Goal: Task Accomplishment & Management: Use online tool/utility

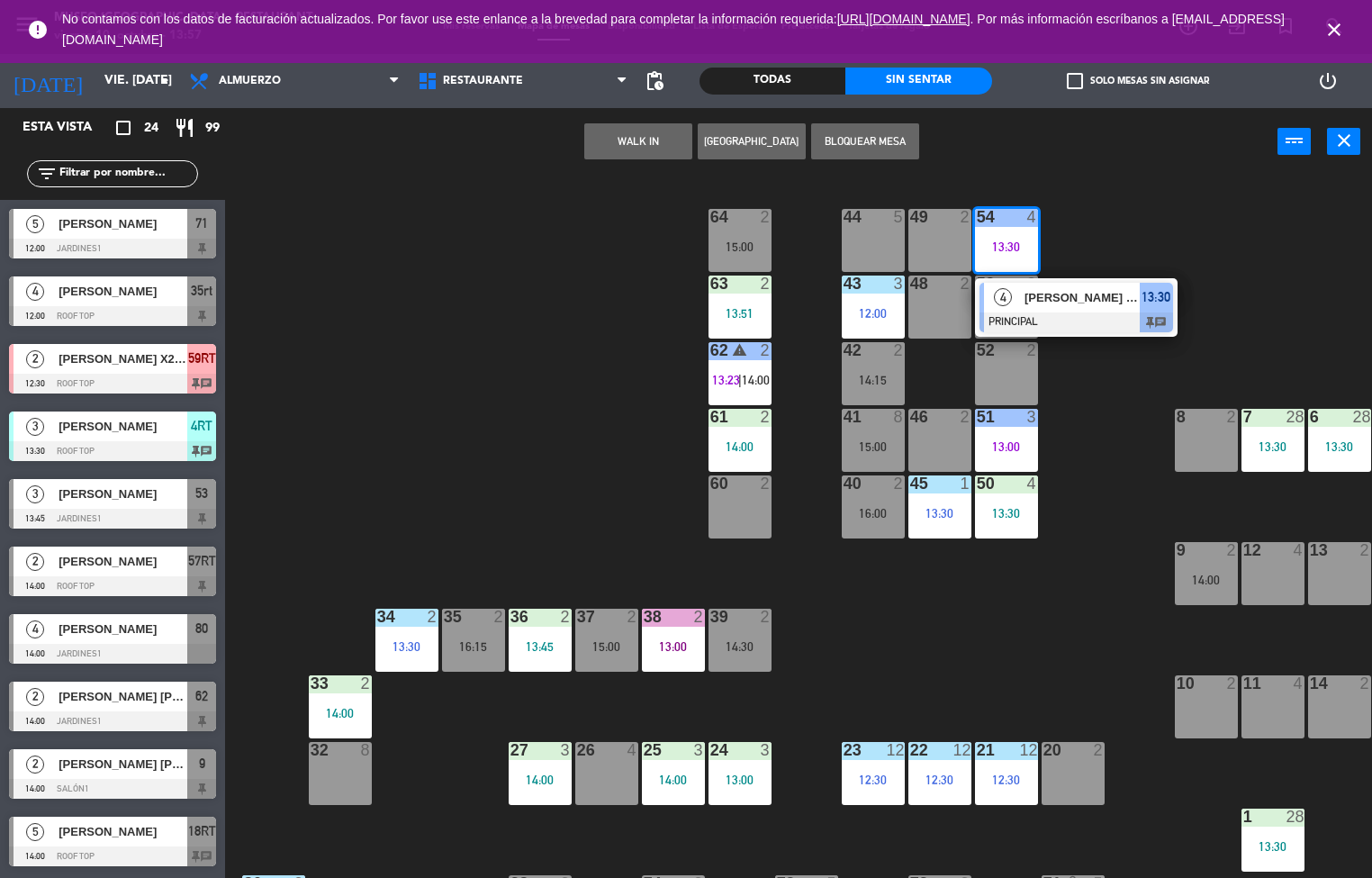
click at [1025, 297] on span "[PERSON_NAME] [PERSON_NAME]" at bounding box center [1082, 297] width 115 height 19
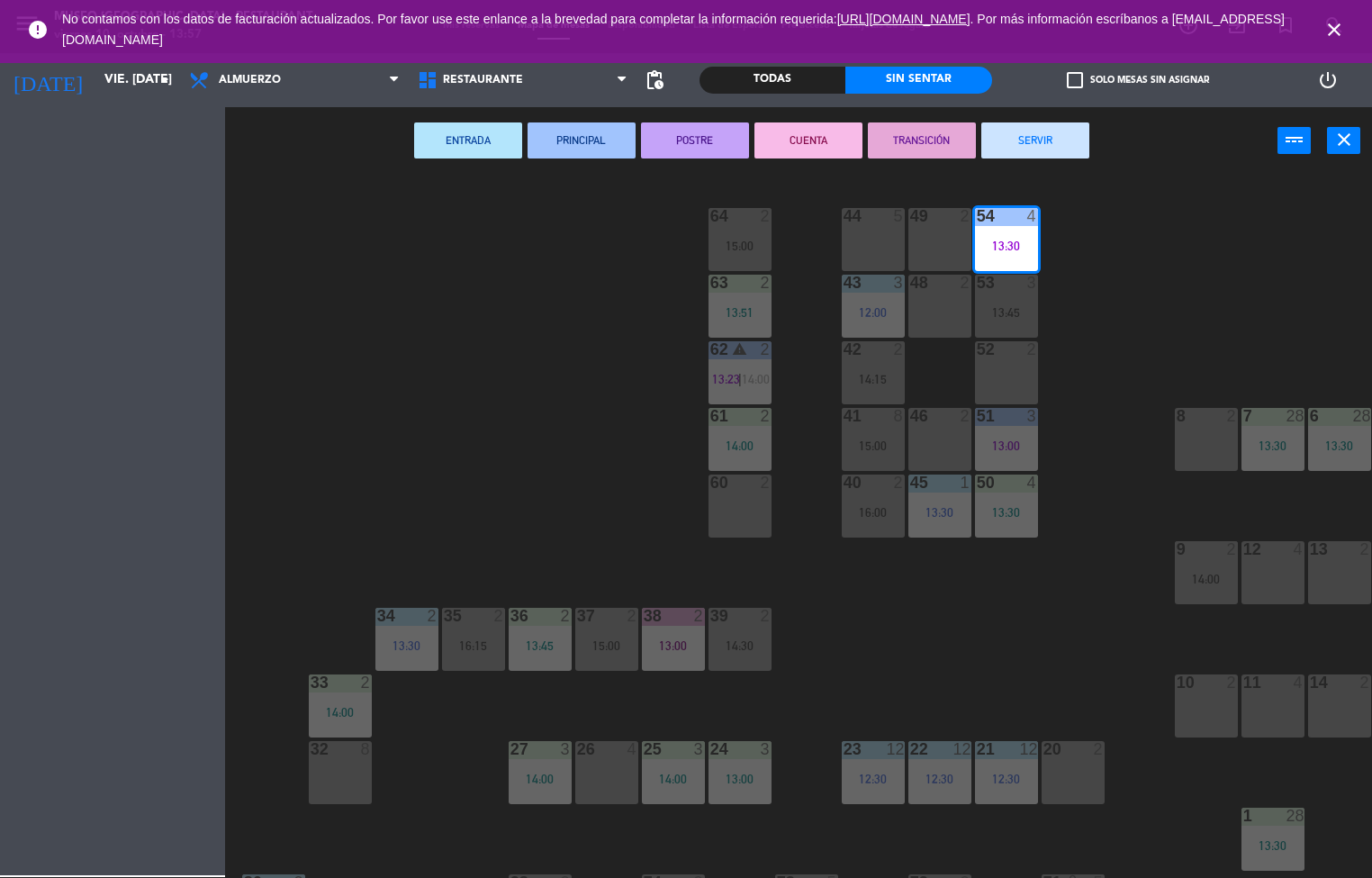
scroll to position [0, 146]
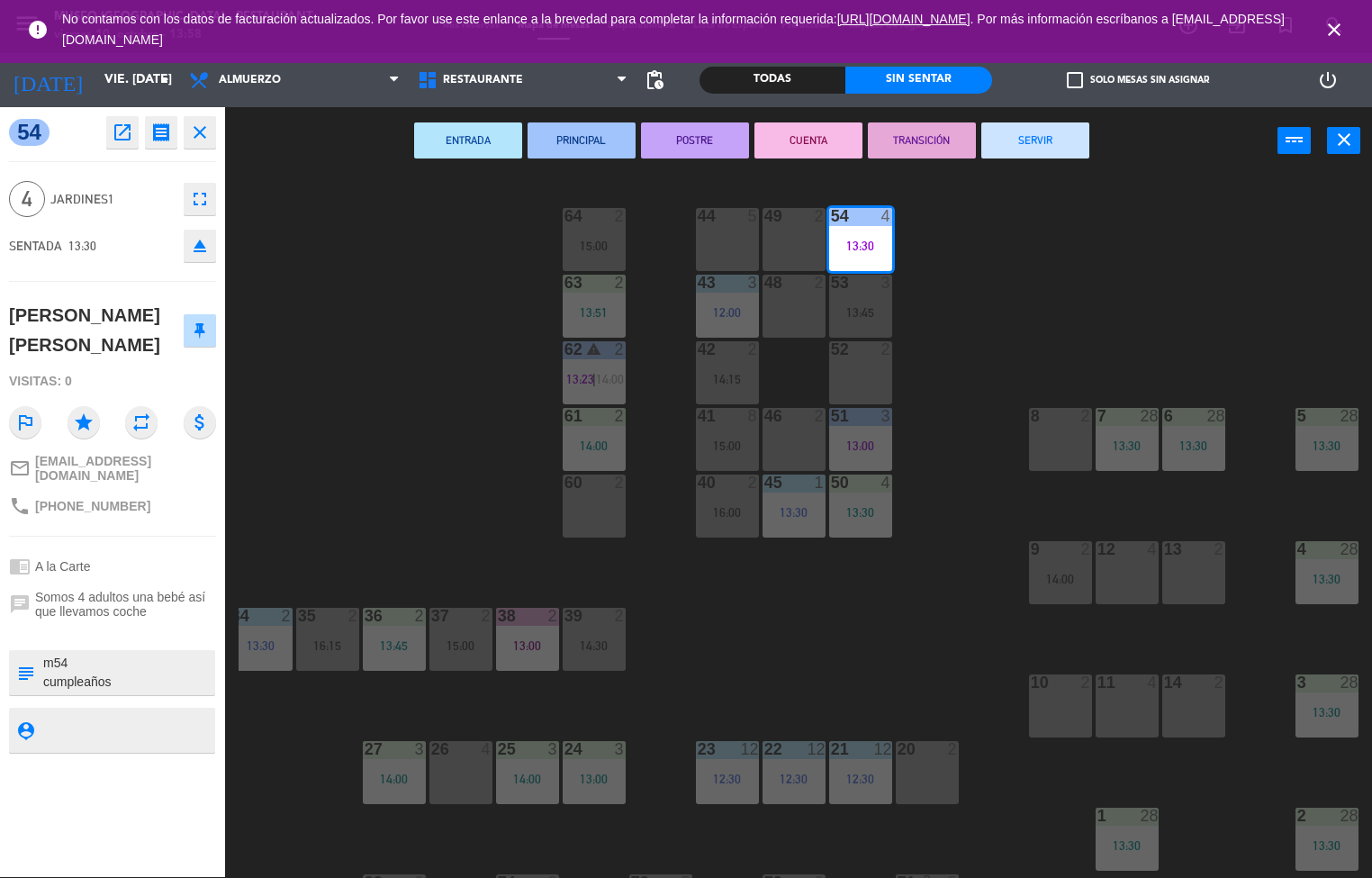
click at [439, 286] on div "44 5 49 2 54 4 13:30 64 2 15:00 48 2 53 3 13:45 63 2 13:51 43 3 12:00 62 warnin…" at bounding box center [805, 526] width 1133 height 702
click at [387, 364] on div "44 5 49 2 54 4 13:30 64 2 15:00 48 2 53 3 13:45 63 2 13:51 43 3 12:00 62 warnin…" at bounding box center [805, 526] width 1133 height 702
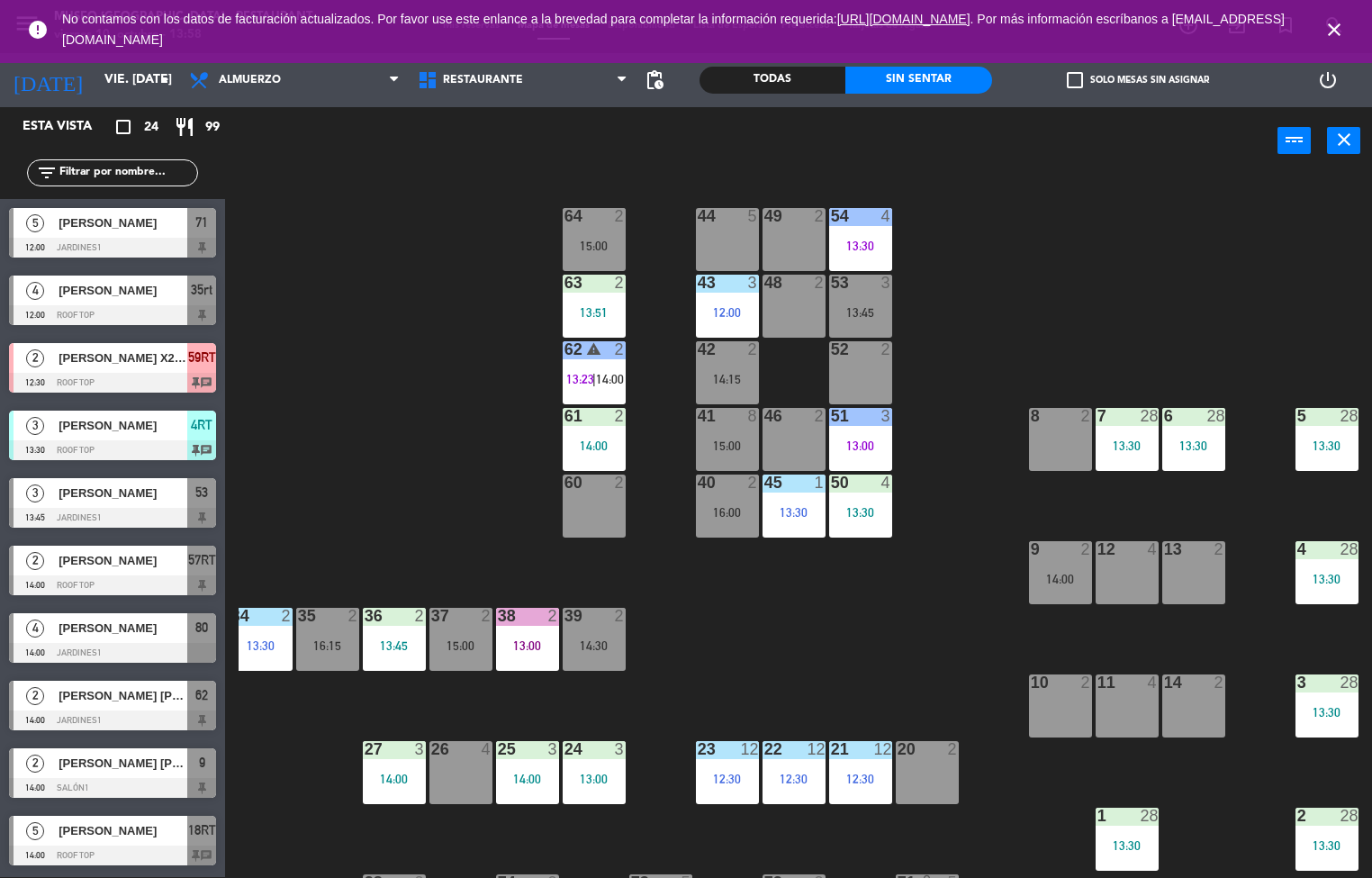
click at [459, 290] on div "44 5 49 2 54 4 13:30 64 2 15:00 48 2 53 3 13:45 63 2 13:51 43 3 12:00 62 warnin…" at bounding box center [805, 526] width 1133 height 702
click at [427, 452] on div "44 5 49 2 54 4 13:30 64 2 15:00 48 2 53 3 13:45 63 2 13:51 43 3 12:00 62 warnin…" at bounding box center [805, 526] width 1133 height 702
click at [1334, 30] on icon "close" at bounding box center [1334, 30] width 21 height 21
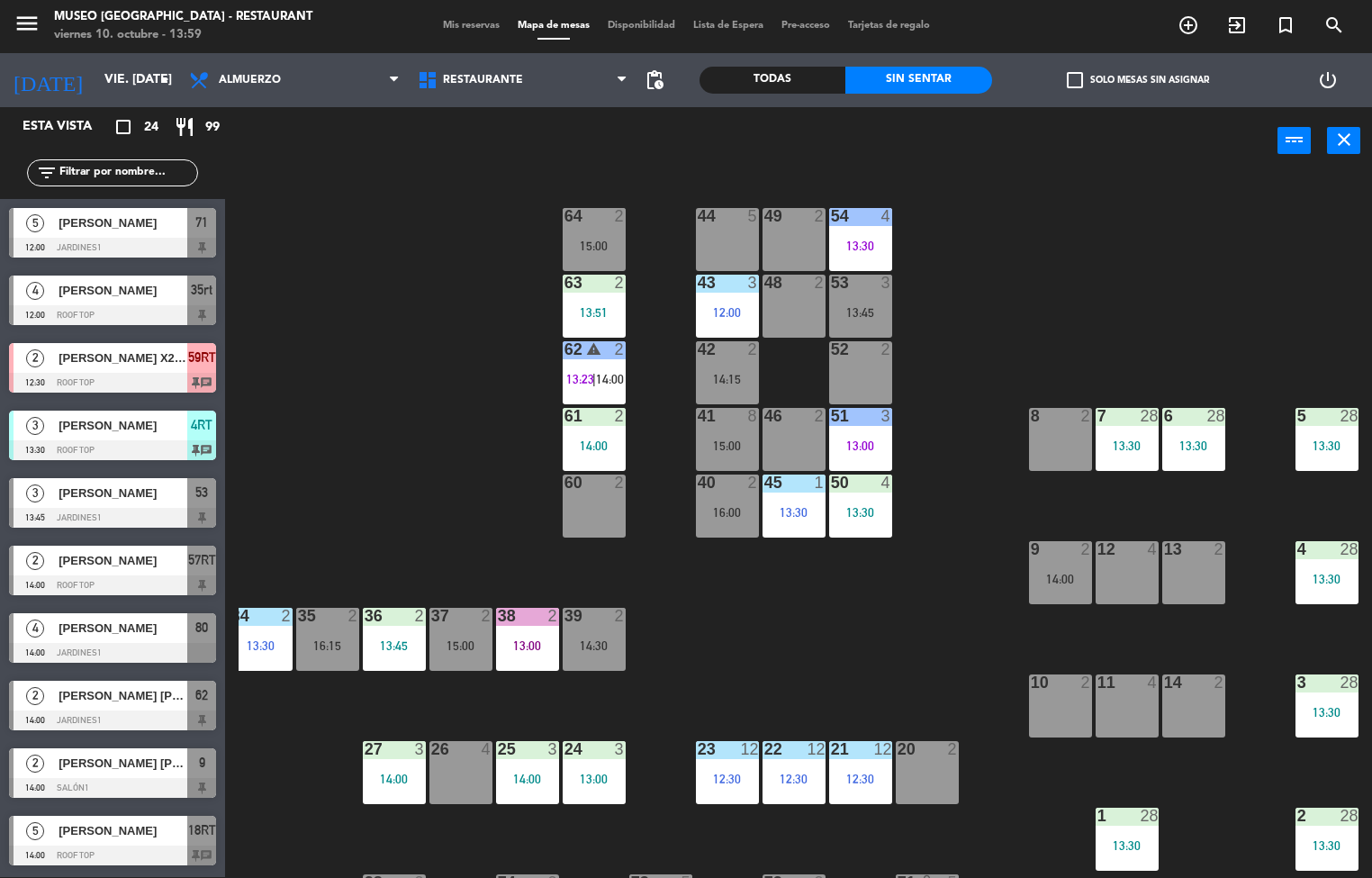
click at [463, 184] on div "44 5 49 2 54 4 13:30 64 2 15:00 48 2 53 3 13:45 63 2 13:51 43 3 12:00 62 warnin…" at bounding box center [805, 526] width 1133 height 702
click at [984, 297] on div "44 5 49 2 54 4 13:30 64 2 15:00 48 2 53 3 13:45 63 2 13:51 43 3 12:00 62 warnin…" at bounding box center [805, 526] width 1133 height 702
click at [725, 598] on div "44 5 49 2 54 4 13:30 64 2 15:00 48 2 53 3 13:45 63 2 13:51 43 3 12:00 62 warnin…" at bounding box center [805, 526] width 1133 height 702
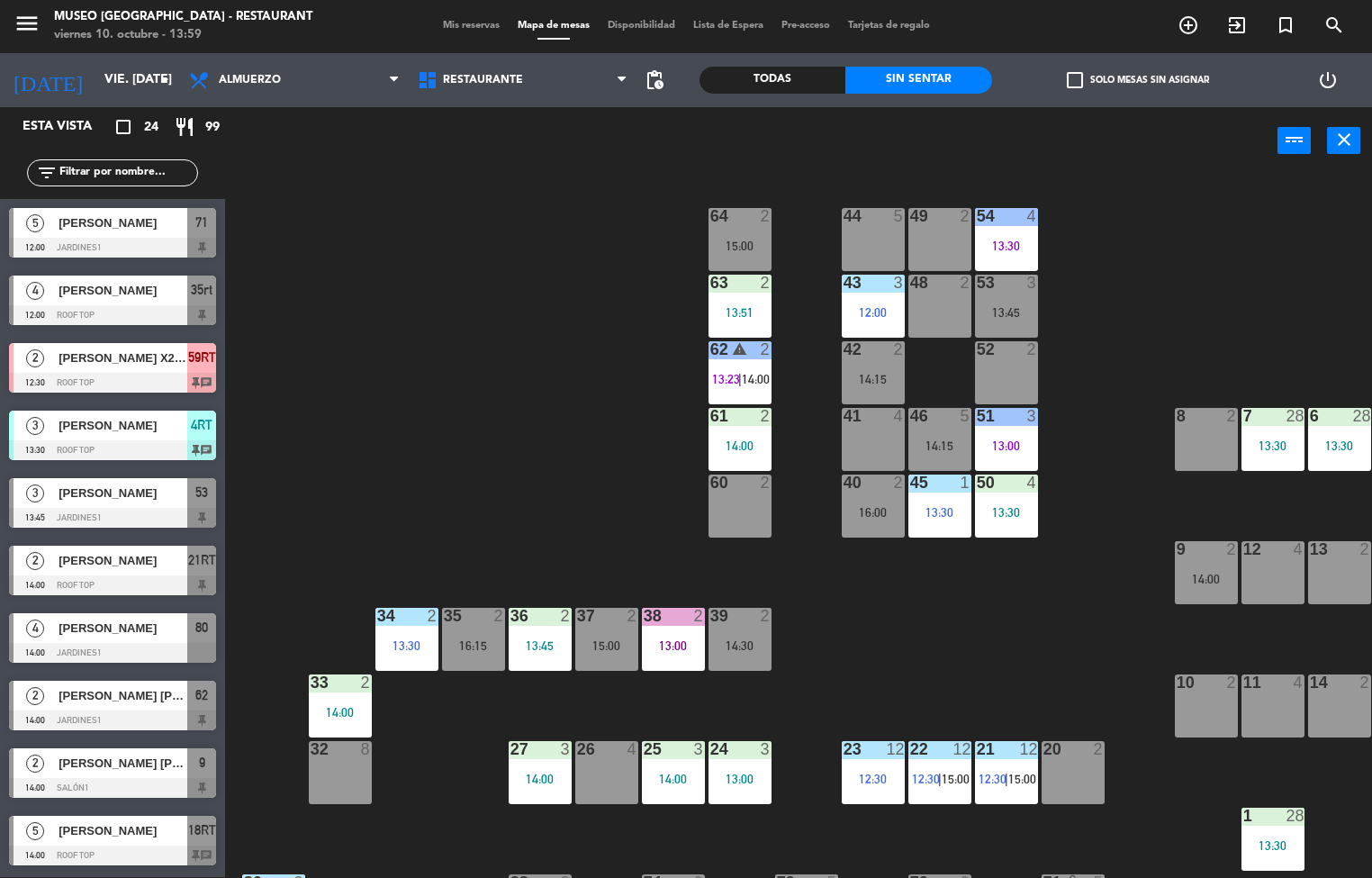
click at [738, 311] on div "13:51" at bounding box center [739, 312] width 63 height 13
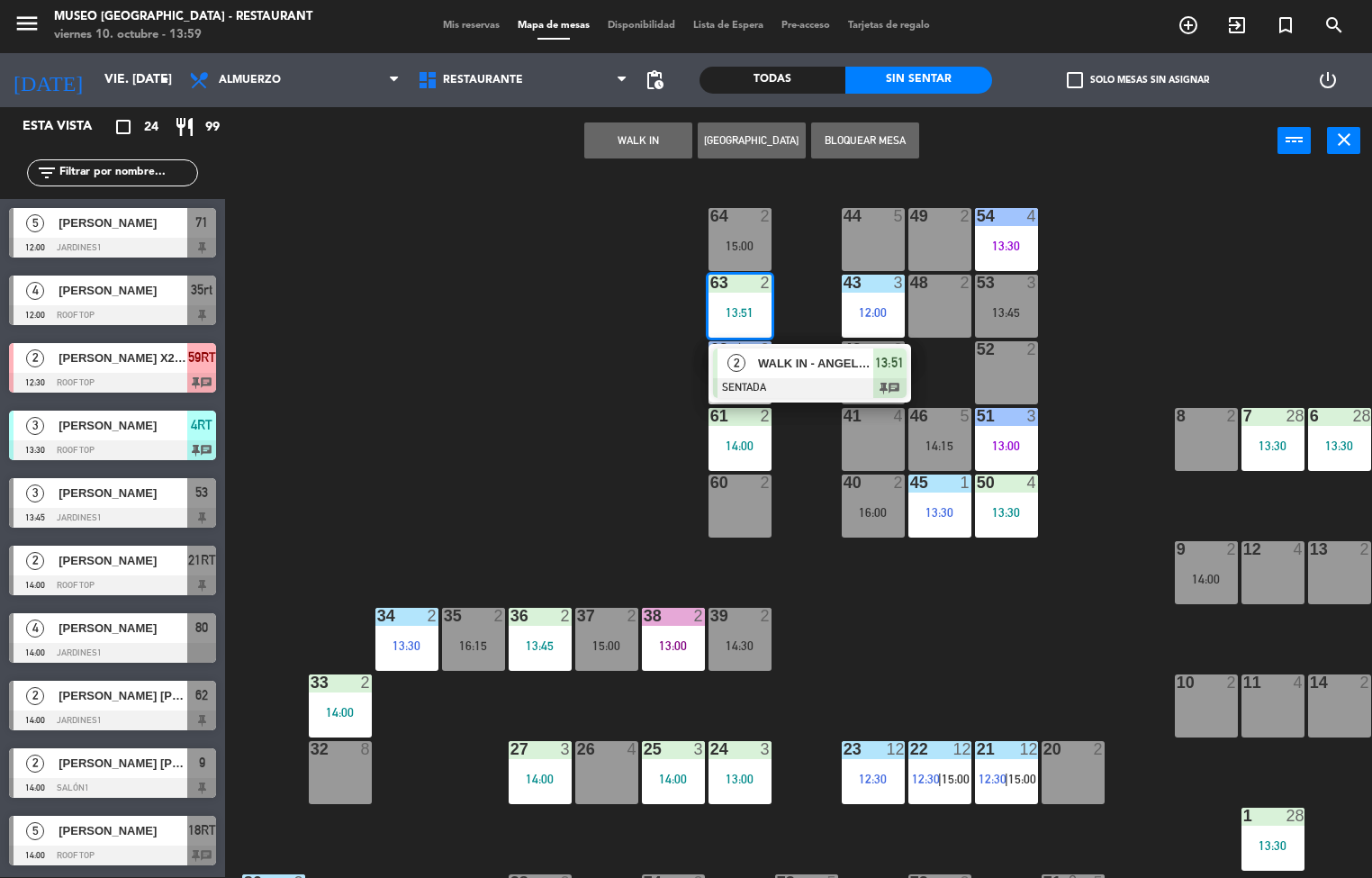
click at [794, 368] on span "WALK IN - ANGELINA" at bounding box center [815, 363] width 115 height 19
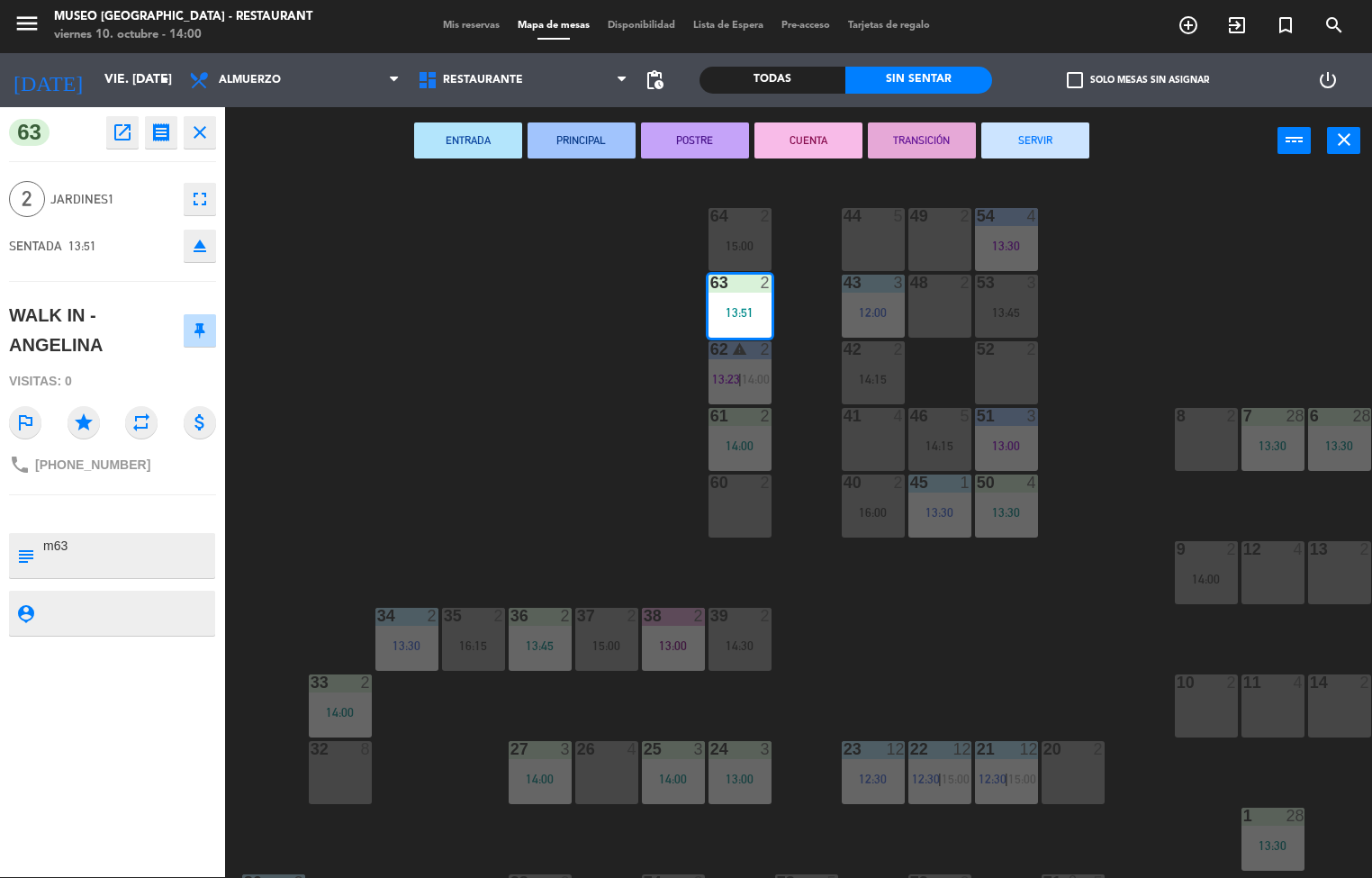
click at [341, 316] on div "44 5 49 2 54 4 13:30 64 2 15:00 48 2 53 3 13:45 63 2 13:51 43 3 12:00 62 warnin…" at bounding box center [805, 526] width 1133 height 702
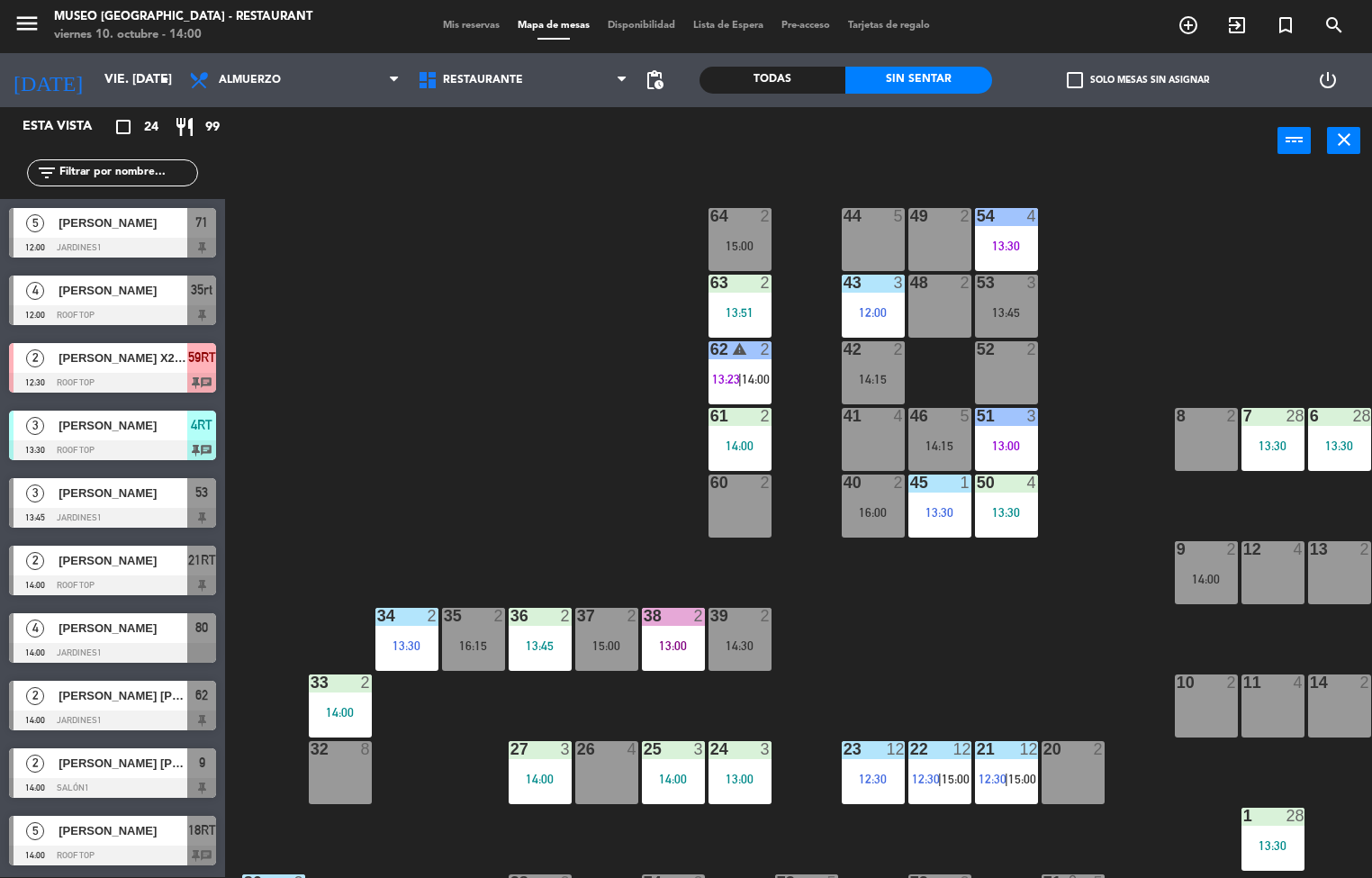
click at [741, 378] on span "|" at bounding box center [740, 379] width 4 height 14
click at [344, 275] on div "44 5 49 2 54 4 13:30 64 2 15:00 48 2 53 3 13:45 63 2 13:51 43 3 12:00 62 warnin…" at bounding box center [805, 526] width 1133 height 702
click at [711, 244] on div "15:00" at bounding box center [739, 245] width 63 height 13
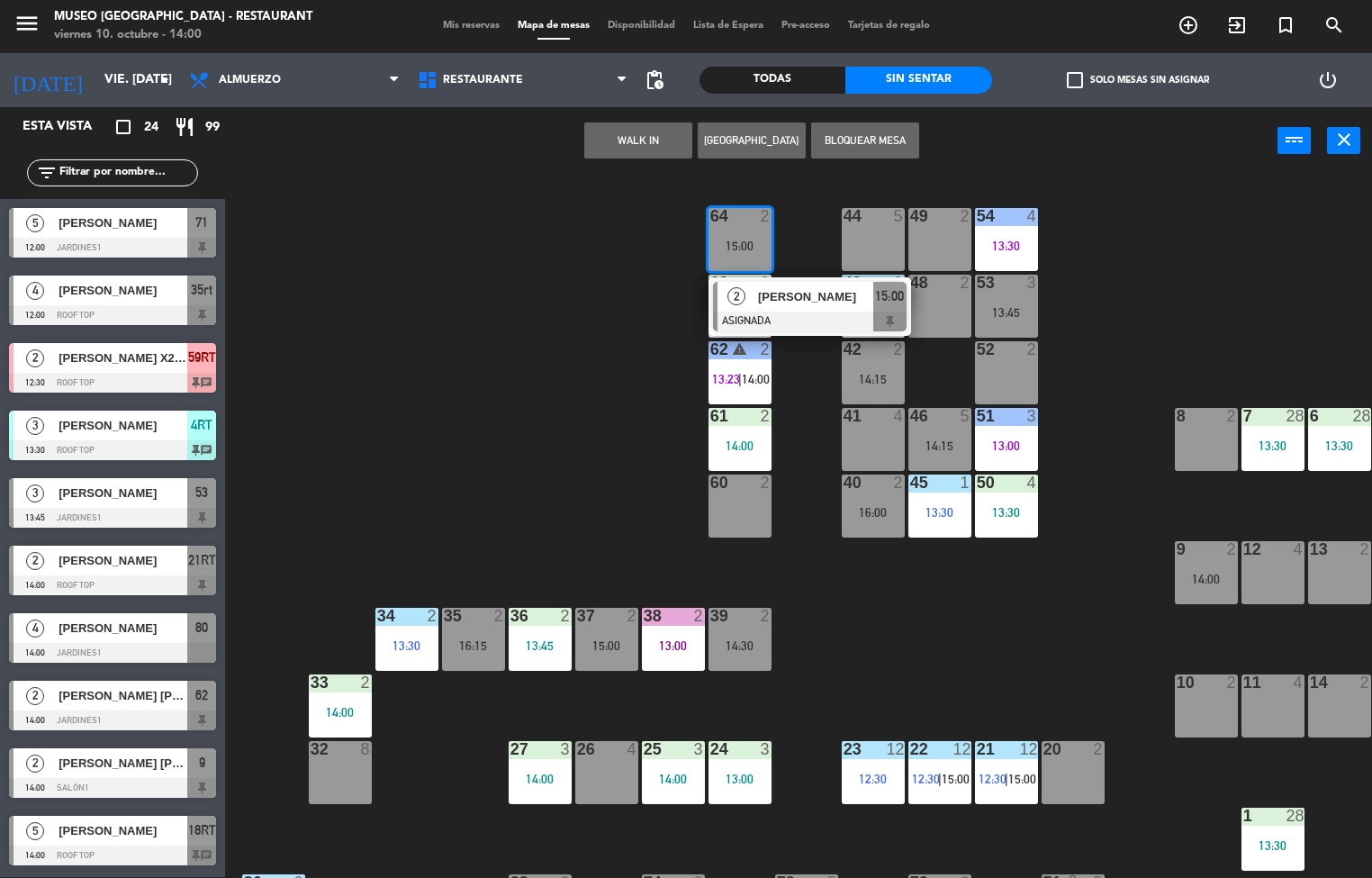
click at [615, 411] on div "44 5 49 2 54 4 13:30 64 2 15:00 2 [PERSON_NAME] ASIGNADA 15:00 48 2 53 3 13:45 …" at bounding box center [805, 526] width 1133 height 702
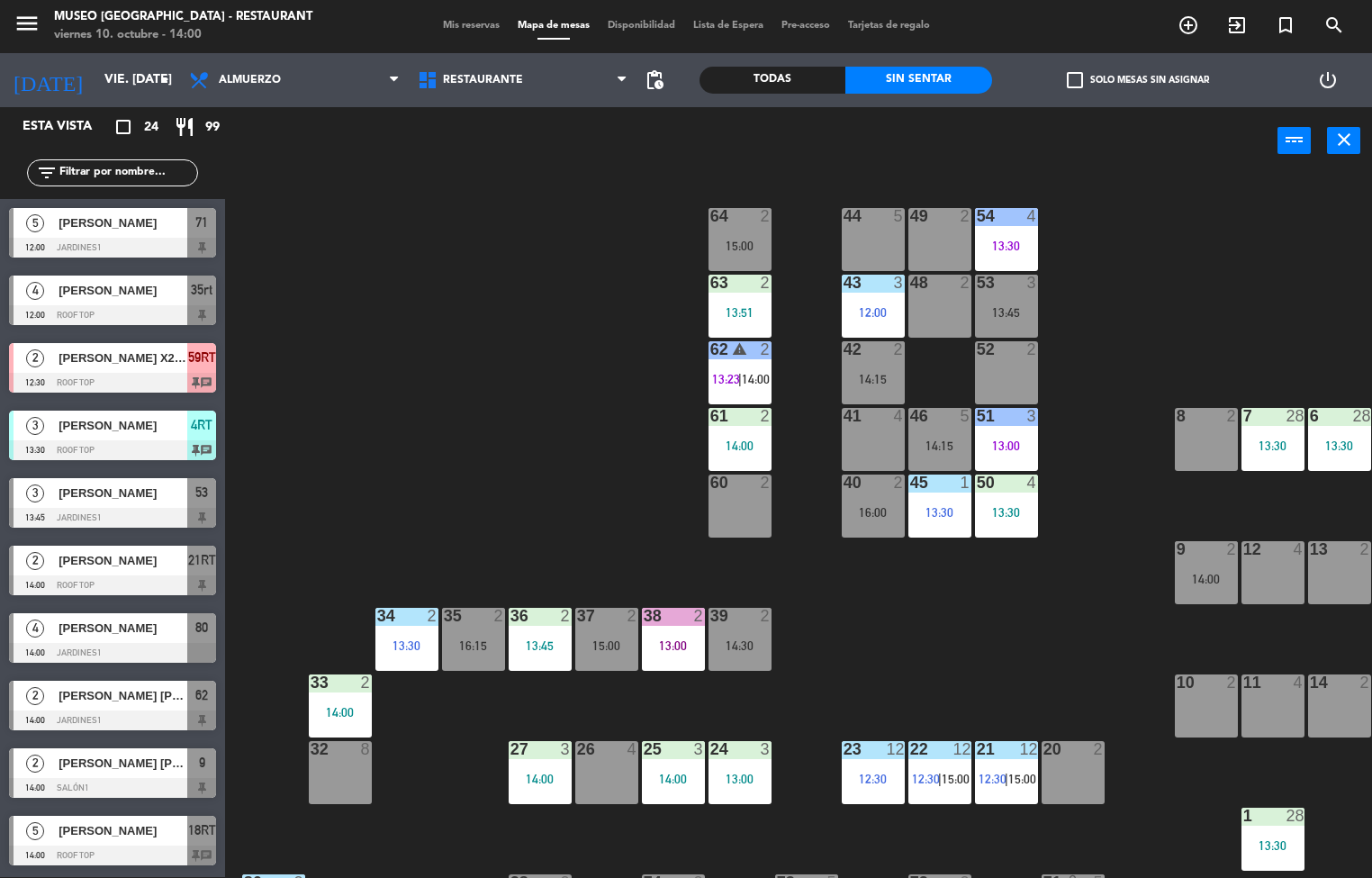
click at [1003, 248] on div "13:30" at bounding box center [1006, 245] width 63 height 13
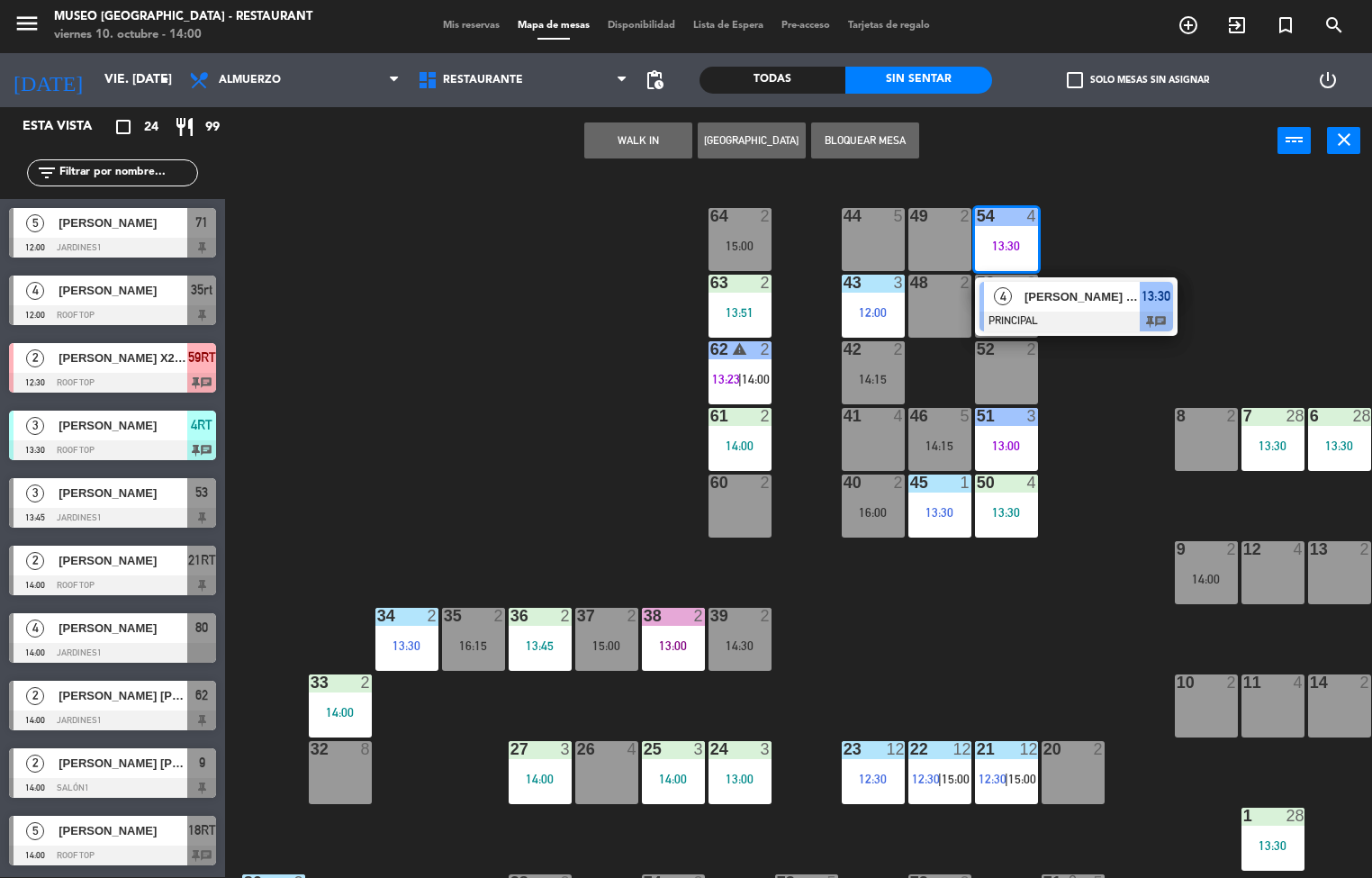
click at [1086, 297] on span "[PERSON_NAME] [PERSON_NAME]" at bounding box center [1082, 297] width 115 height 19
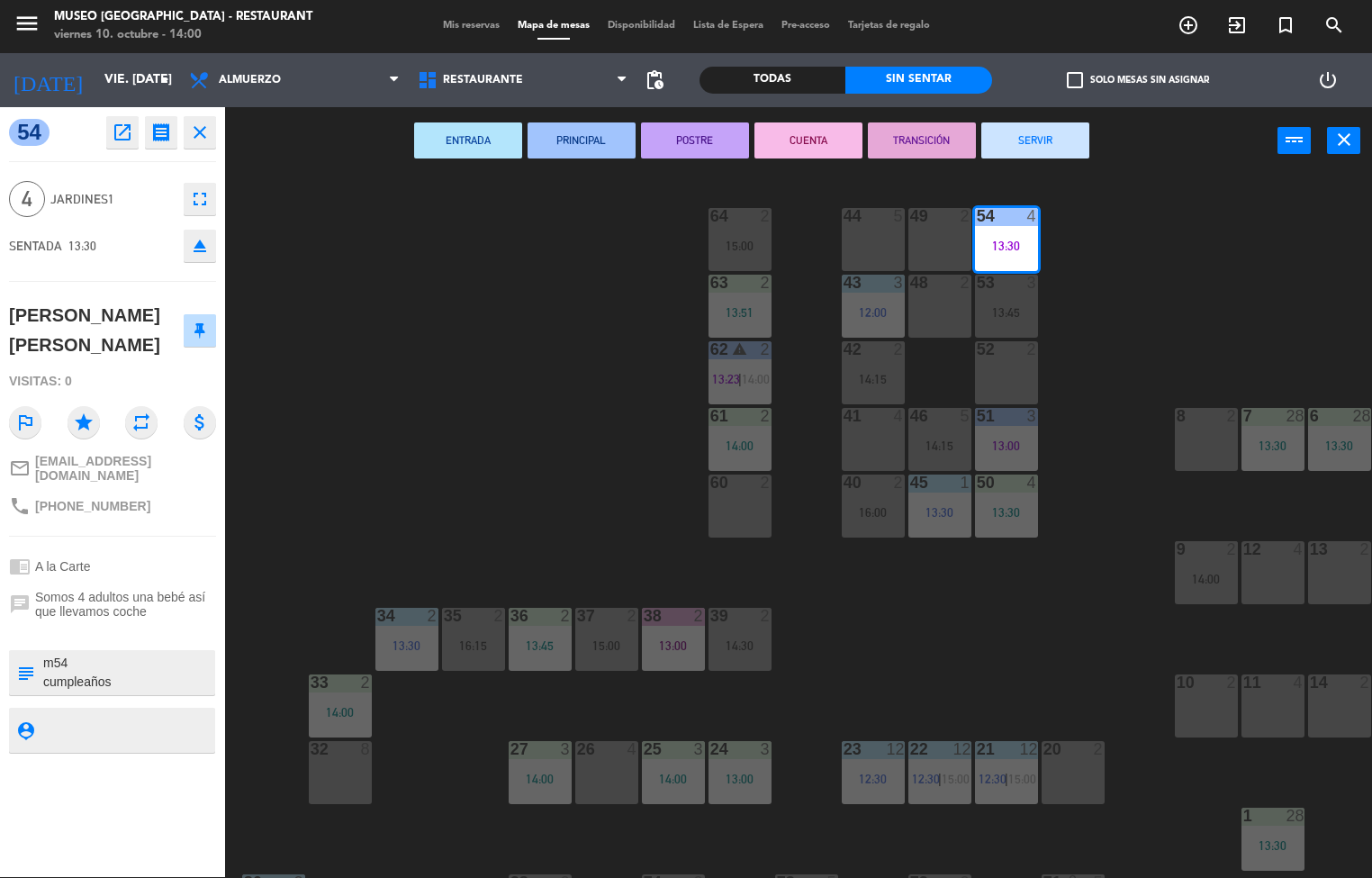
click at [500, 452] on div "44 5 49 2 54 4 13:30 64 2 15:00 48 2 53 3 13:45 63 2 13:51 43 3 12:00 62 warnin…" at bounding box center [805, 526] width 1133 height 702
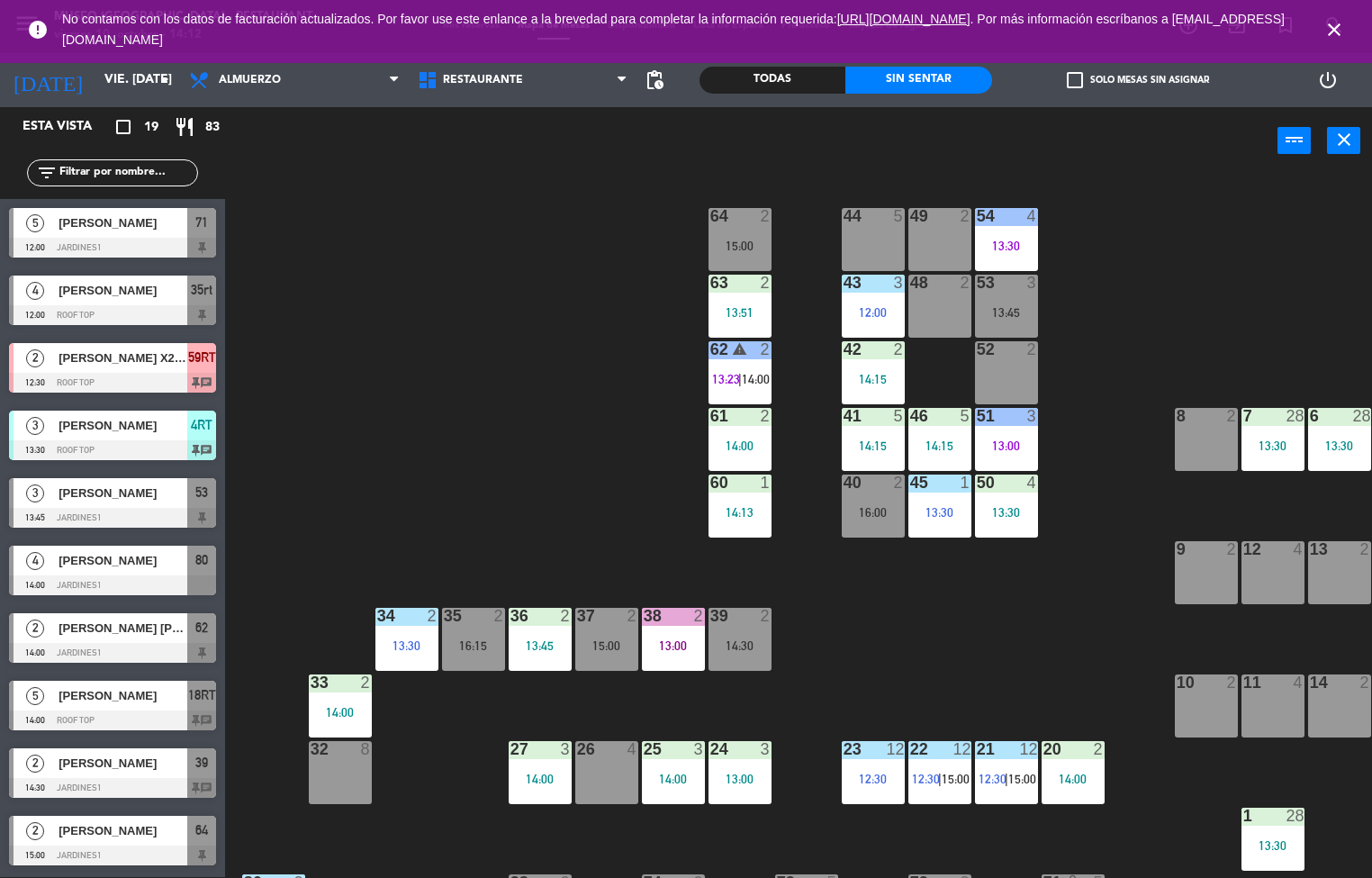
click at [476, 614] on div at bounding box center [472, 615] width 30 height 16
